Goal: Task Accomplishment & Management: Use online tool/utility

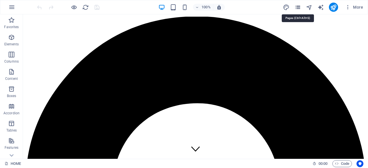
click at [299, 7] on icon "pages" at bounding box center [297, 7] width 7 height 7
click at [299, 6] on icon "pages" at bounding box center [297, 7] width 7 height 7
click at [298, 7] on icon "pages" at bounding box center [297, 7] width 7 height 7
click at [298, 5] on icon "pages" at bounding box center [297, 7] width 7 height 7
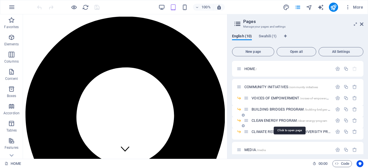
click at [291, 120] on span "CLEAN ENERGY PROGRAM /clean-energy-program" at bounding box center [289, 120] width 76 height 4
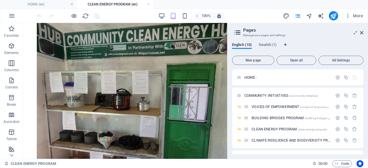
scroll to position [1634, 0]
drag, startPoint x: 224, startPoint y: 33, endPoint x: 278, endPoint y: 166, distance: 143.9
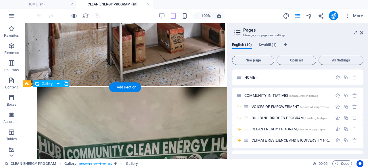
select select "4"
select select "px"
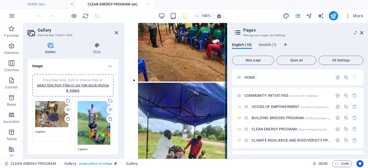
scroll to position [2295, 0]
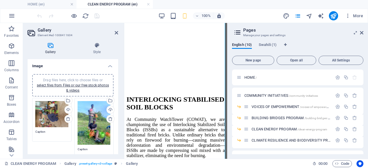
click at [55, 111] on div "Drag files here, click to choose files or select files from Files or our free s…" at bounding box center [51, 114] width 33 height 26
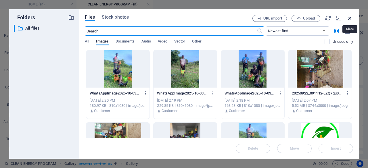
click at [349, 17] on icon "button" at bounding box center [350, 18] width 6 height 6
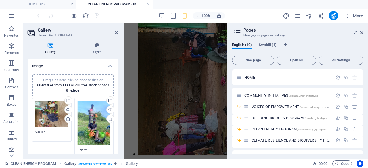
scroll to position [2295, 0]
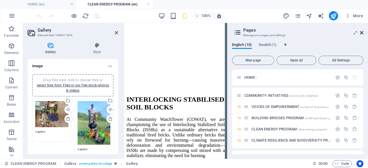
click at [361, 32] on icon at bounding box center [361, 32] width 3 height 5
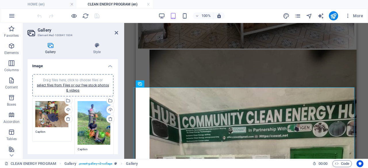
scroll to position [1602, 0]
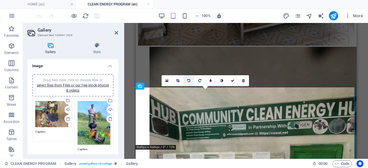
click at [189, 80] on icon at bounding box center [188, 80] width 3 height 3
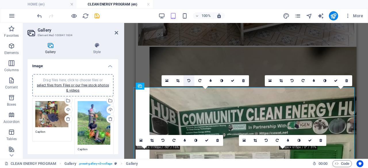
click at [189, 80] on icon at bounding box center [188, 80] width 3 height 3
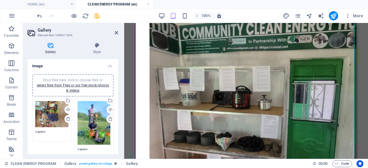
scroll to position [1690, 0]
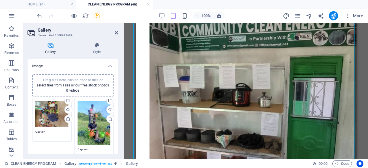
drag, startPoint x: 355, startPoint y: 142, endPoint x: 497, endPoint y: 171, distance: 145.4
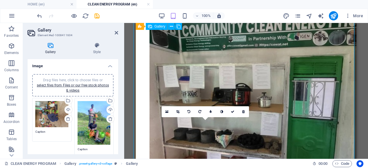
click at [188, 110] on icon at bounding box center [188, 111] width 3 height 3
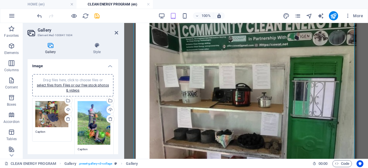
scroll to position [1707, 0]
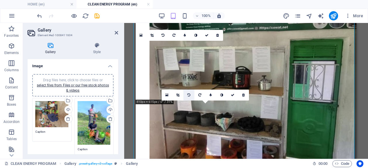
click at [188, 94] on icon at bounding box center [188, 94] width 3 height 3
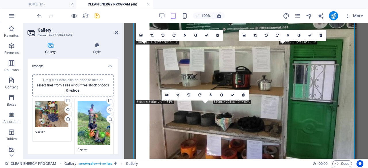
click at [188, 94] on icon at bounding box center [188, 94] width 3 height 3
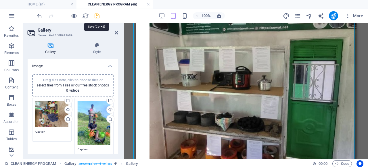
click at [98, 15] on icon "save" at bounding box center [97, 16] width 7 height 7
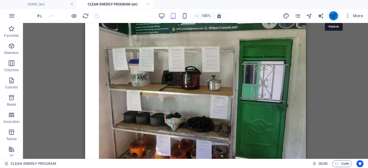
click at [333, 15] on icon "publish" at bounding box center [333, 16] width 7 height 7
